Goal: Task Accomplishment & Management: Complete application form

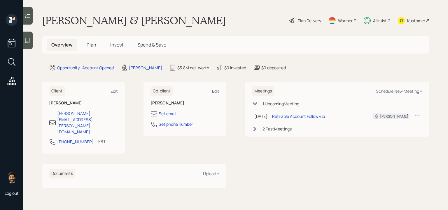
click at [96, 46] on h5 "Plan" at bounding box center [91, 45] width 19 height 13
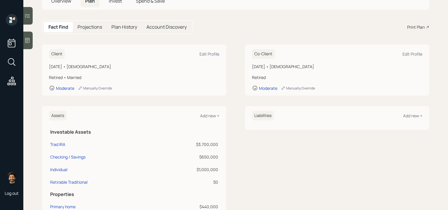
scroll to position [36, 0]
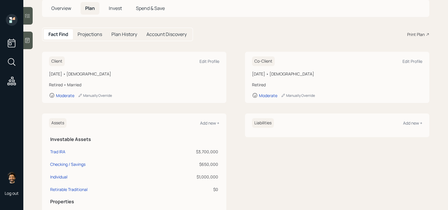
drag, startPoint x: 107, startPoint y: 75, endPoint x: 50, endPoint y: 74, distance: 57.5
click at [50, 74] on div "[DATE] • [DEMOGRAPHIC_DATA]" at bounding box center [134, 74] width 171 height 6
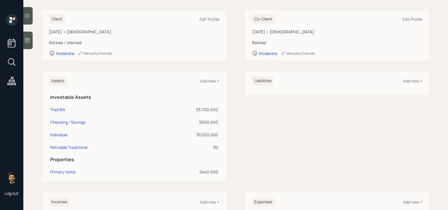
scroll to position [91, 0]
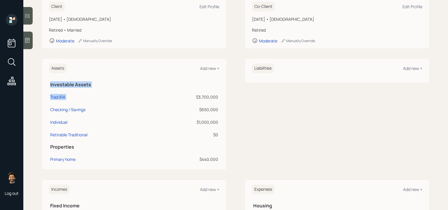
drag, startPoint x: 220, startPoint y: 96, endPoint x: 177, endPoint y: 97, distance: 43.5
click at [177, 97] on div "Assets Add new + Investable Assets Trad IRA $3,700,000 Checking / Savings $650,…" at bounding box center [134, 114] width 185 height 110
click at [208, 97] on div "$3,700,000" at bounding box center [187, 97] width 63 height 6
drag, startPoint x: 219, startPoint y: 97, endPoint x: 192, endPoint y: 97, distance: 27.2
click at [127, 94] on tr "Trad IRA $3,700,000" at bounding box center [134, 96] width 171 height 13
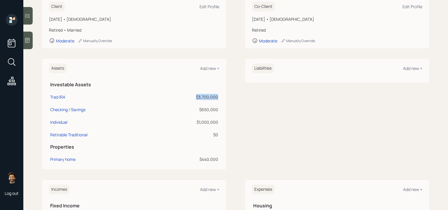
click at [214, 97] on div "$3,700,000" at bounding box center [187, 97] width 63 height 6
drag, startPoint x: 218, startPoint y: 96, endPoint x: 211, endPoint y: 98, distance: 7.4
click at [211, 98] on div "$3,700,000" at bounding box center [187, 97] width 63 height 6
click at [216, 100] on td "$3,700,000" at bounding box center [186, 96] width 65 height 13
drag, startPoint x: 220, startPoint y: 109, endPoint x: 199, endPoint y: 109, distance: 21.0
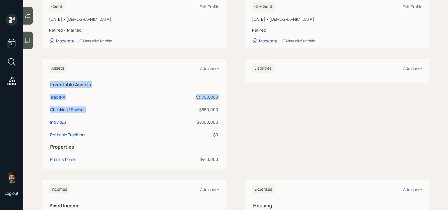
click at [199, 109] on div "Assets Add new + Investable Assets Trad IRA $3,700,000 Checking / Savings $650,…" at bounding box center [134, 114] width 185 height 110
click at [199, 109] on div "$650,000" at bounding box center [187, 109] width 63 height 6
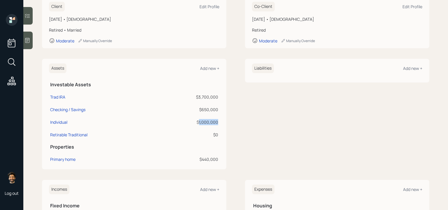
drag, startPoint x: 218, startPoint y: 121, endPoint x: 199, endPoint y: 122, distance: 18.8
click at [199, 122] on div "$1,000,000" at bounding box center [187, 122] width 63 height 6
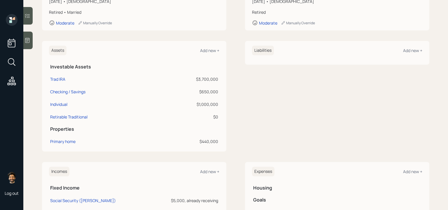
click at [209, 141] on div "$440,000" at bounding box center [187, 141] width 63 height 6
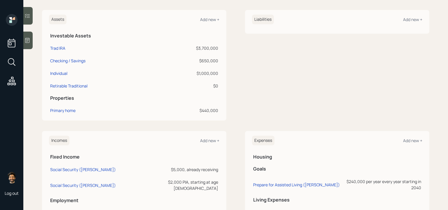
scroll to position [138, 0]
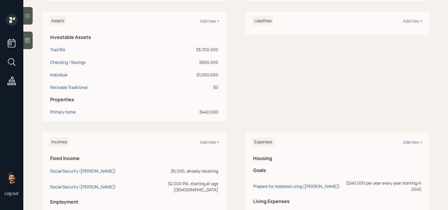
click at [63, 113] on div "Primary home" at bounding box center [62, 112] width 25 height 6
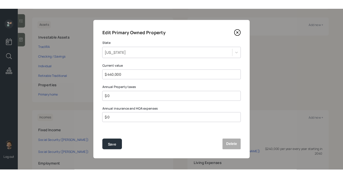
scroll to position [138, 0]
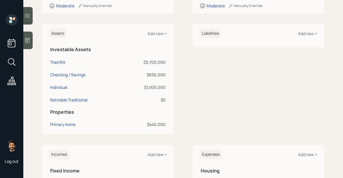
scroll to position [138, 0]
